Goal: Task Accomplishment & Management: Complete application form

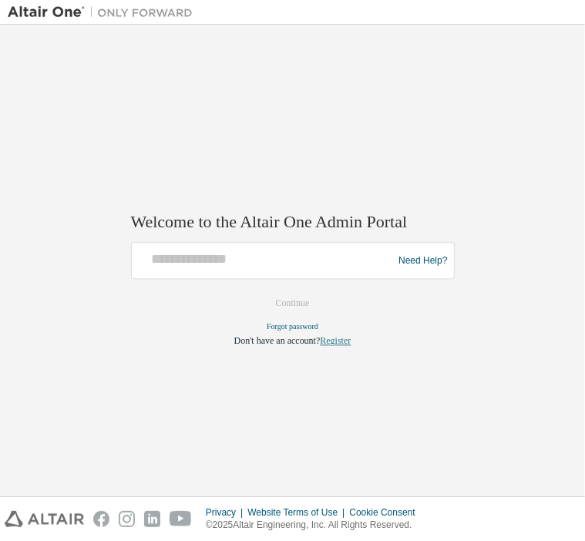
click at [336, 338] on link "Register" at bounding box center [335, 341] width 31 height 11
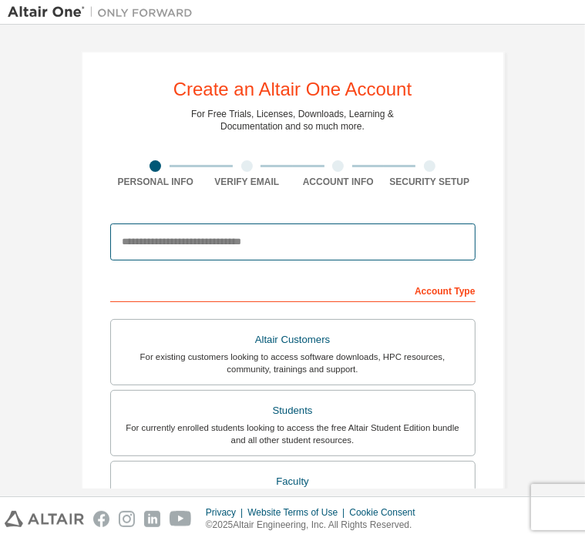
click at [257, 239] on input "email" at bounding box center [292, 241] width 365 height 37
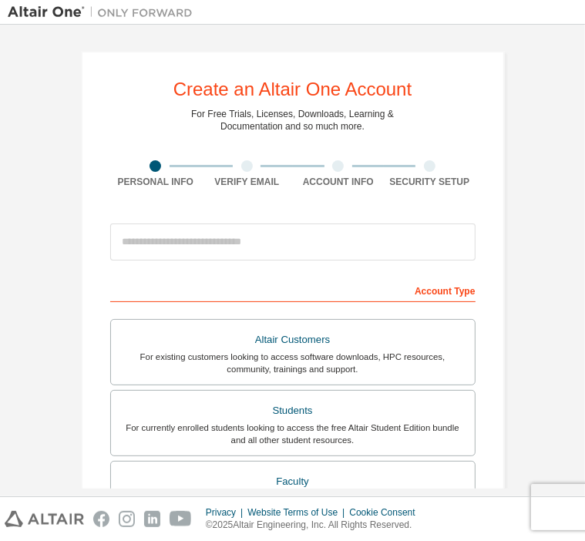
click at [81, 280] on div "Create an Altair One Account For Free Trials, Licenses, Downloads, Learning & D…" at bounding box center [293, 465] width 424 height 829
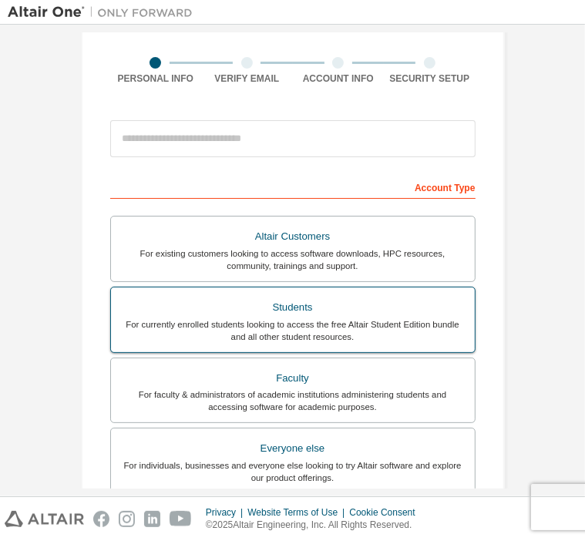
scroll to position [77, 0]
